Goal: Check status

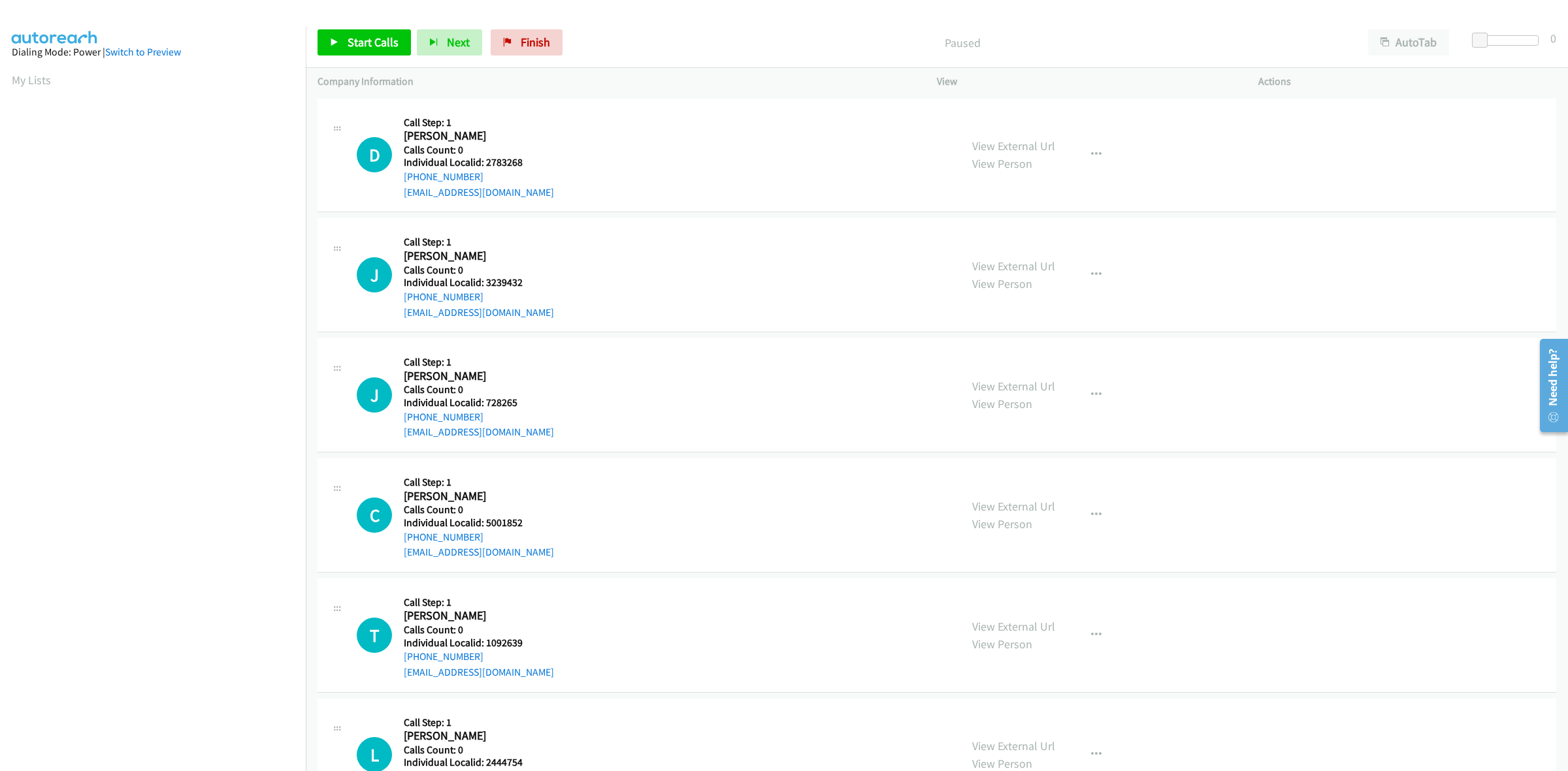
click at [36, 79] on link "My Lists" at bounding box center [31, 80] width 39 height 15
drag, startPoint x: 530, startPoint y: 282, endPoint x: 483, endPoint y: 281, distance: 47.0
click at [483, 281] on h5 "Individual Localid: 2783268" at bounding box center [478, 282] width 150 height 13
copy h5 "2783268"
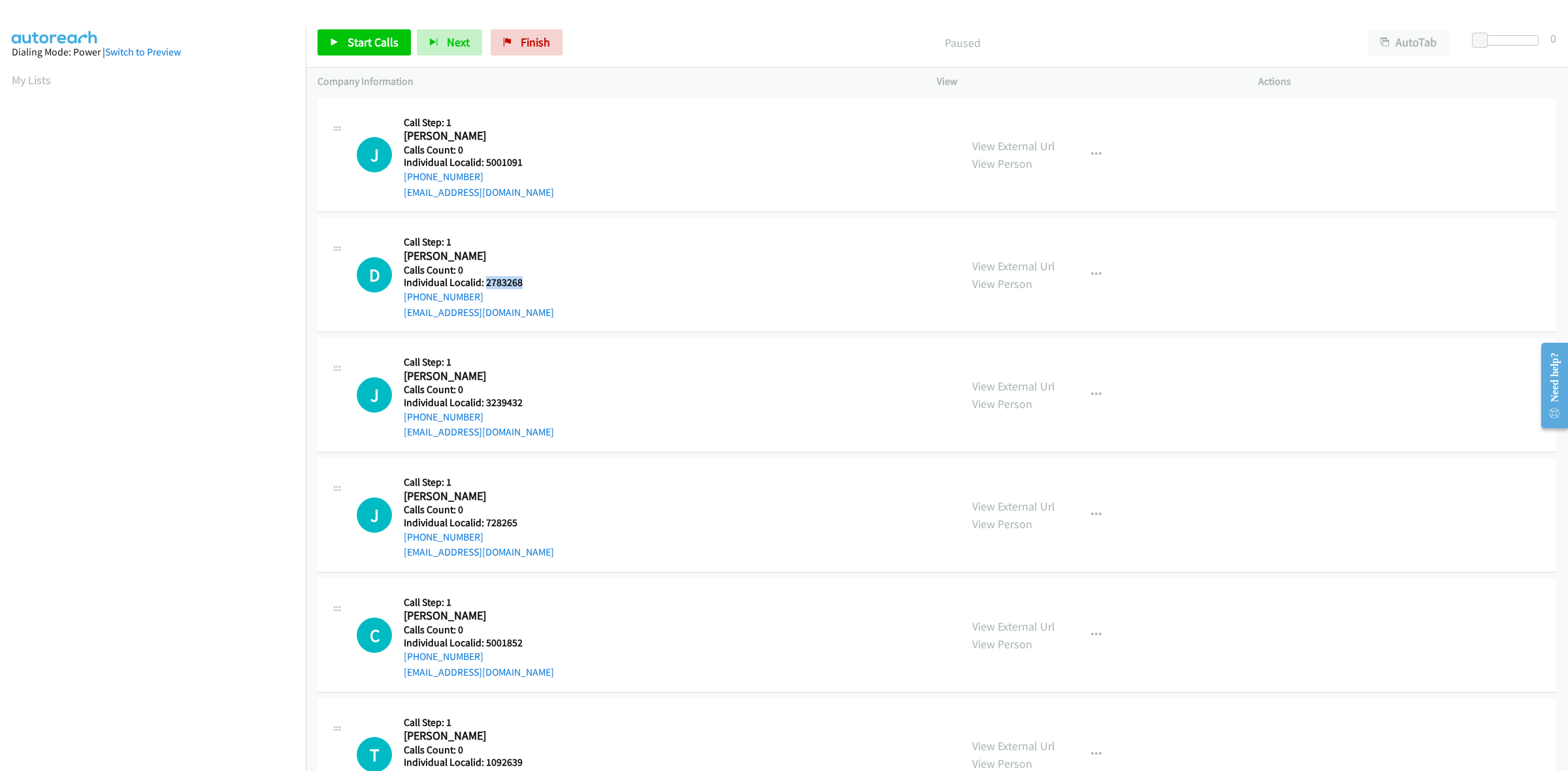
click at [598, 336] on td "J Callback Scheduled Call Step: 1 Jeff Fowler America/Chicago Calls Count: 0 In…" at bounding box center [937, 396] width 1262 height 120
